Goal: Task Accomplishment & Management: Manage account settings

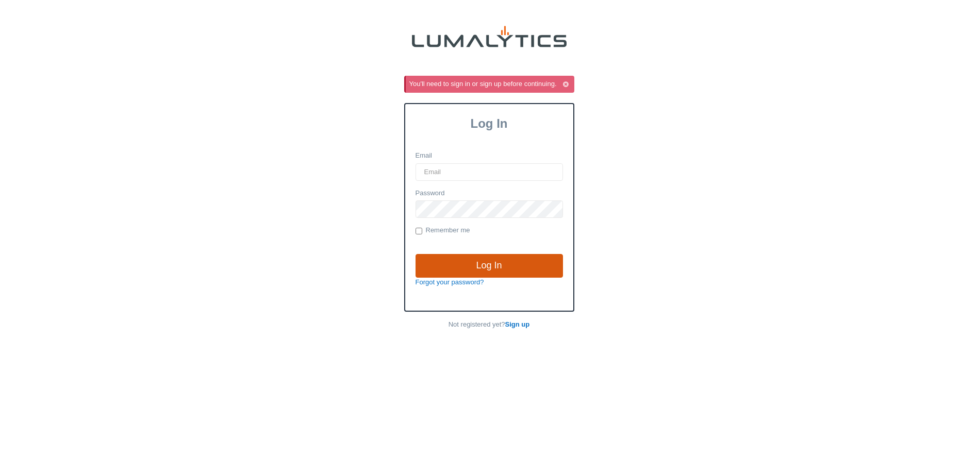
type input "[EMAIL_ADDRESS][DOMAIN_NAME]"
click at [473, 265] on input "Log In" at bounding box center [488, 266] width 147 height 24
